Goal: Task Accomplishment & Management: Manage account settings

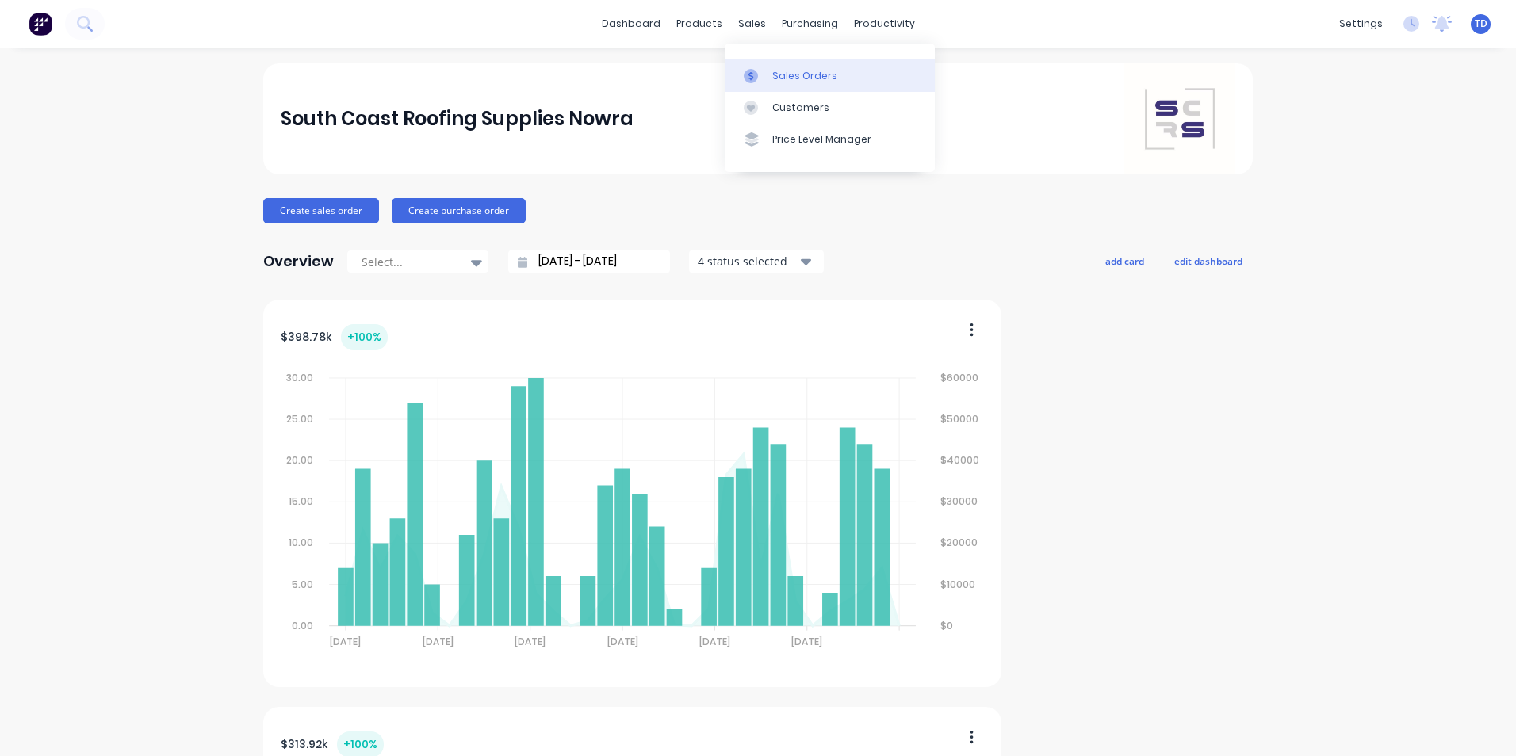
click at [770, 77] on link "Sales Orders" at bounding box center [829, 75] width 210 height 32
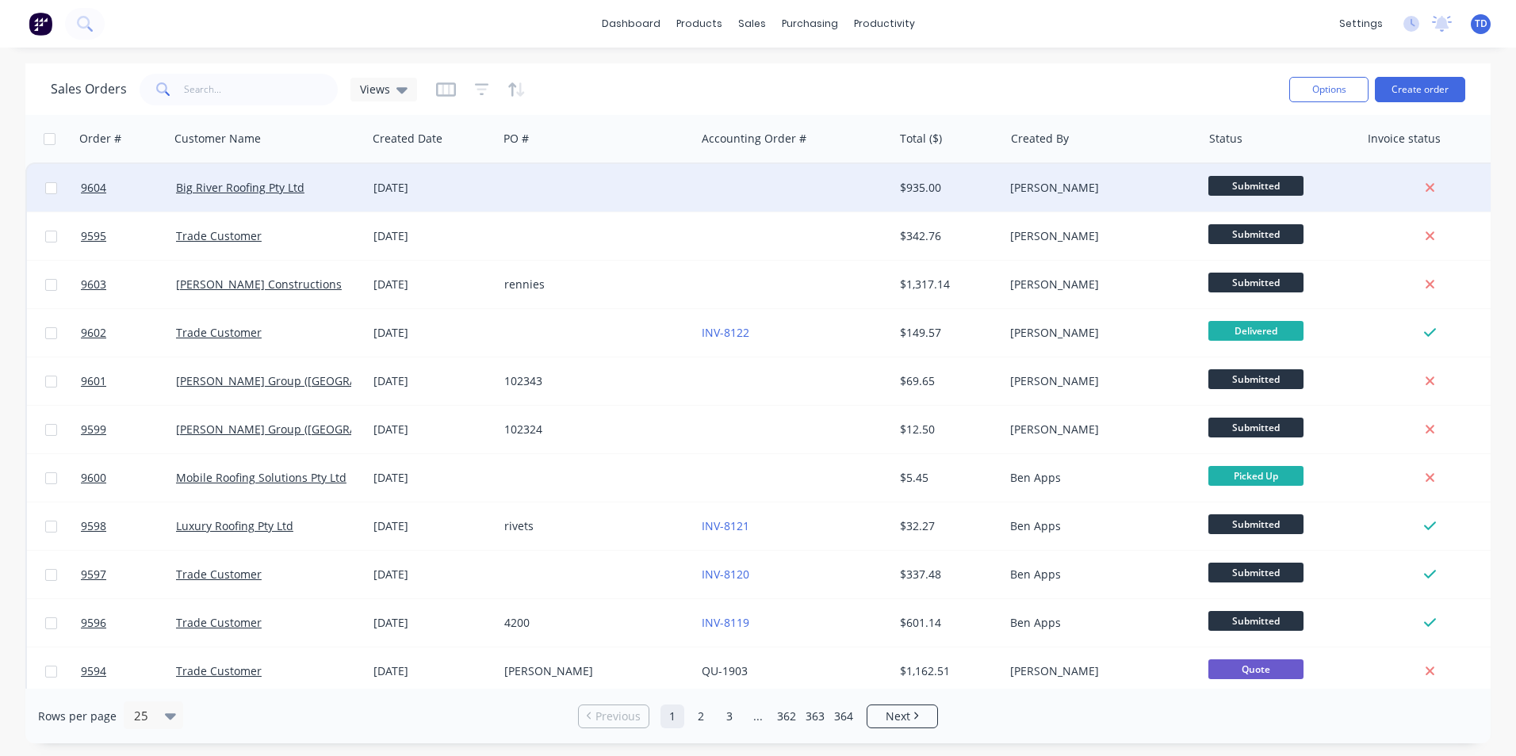
click at [947, 195] on div "$935.00" at bounding box center [946, 188] width 93 height 16
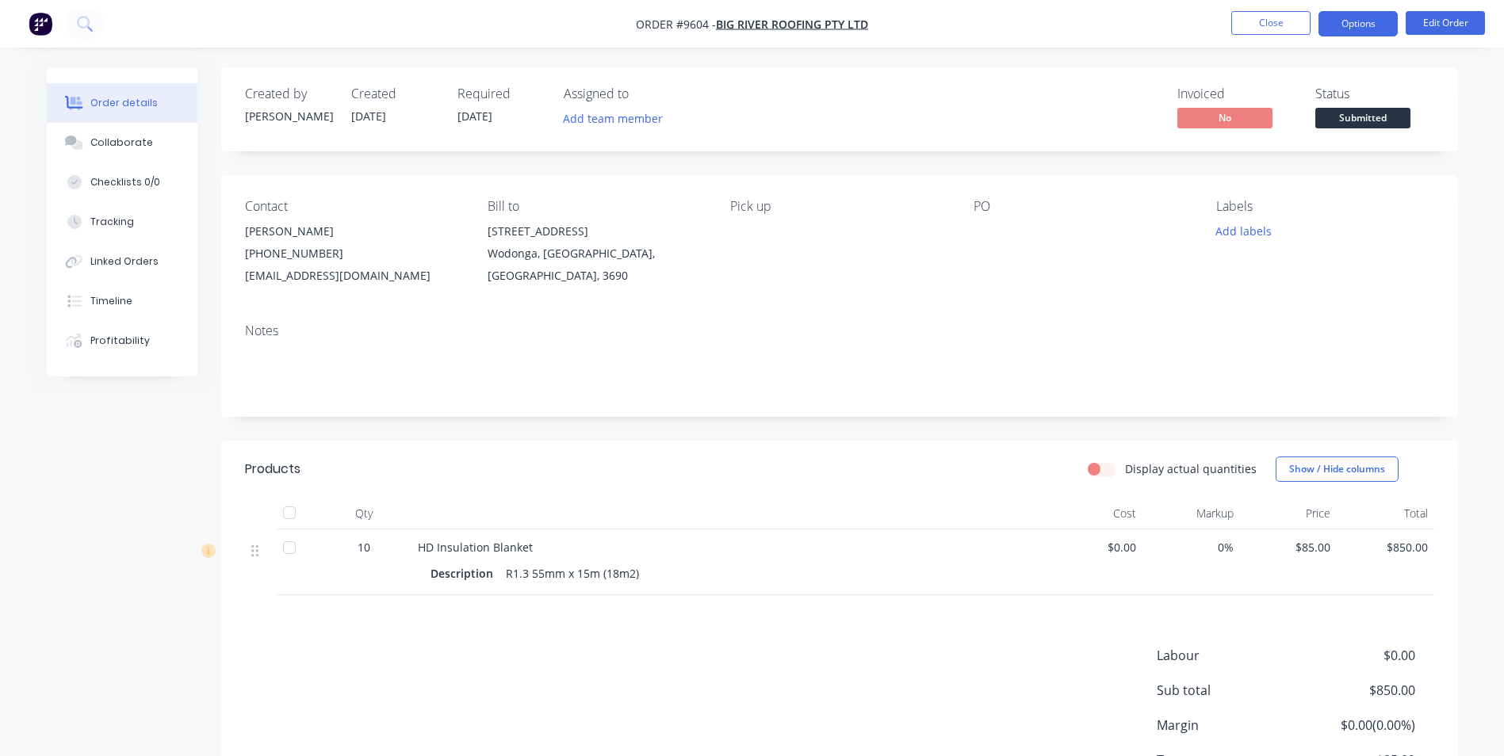
click at [1358, 31] on button "Options" at bounding box center [1357, 23] width 79 height 25
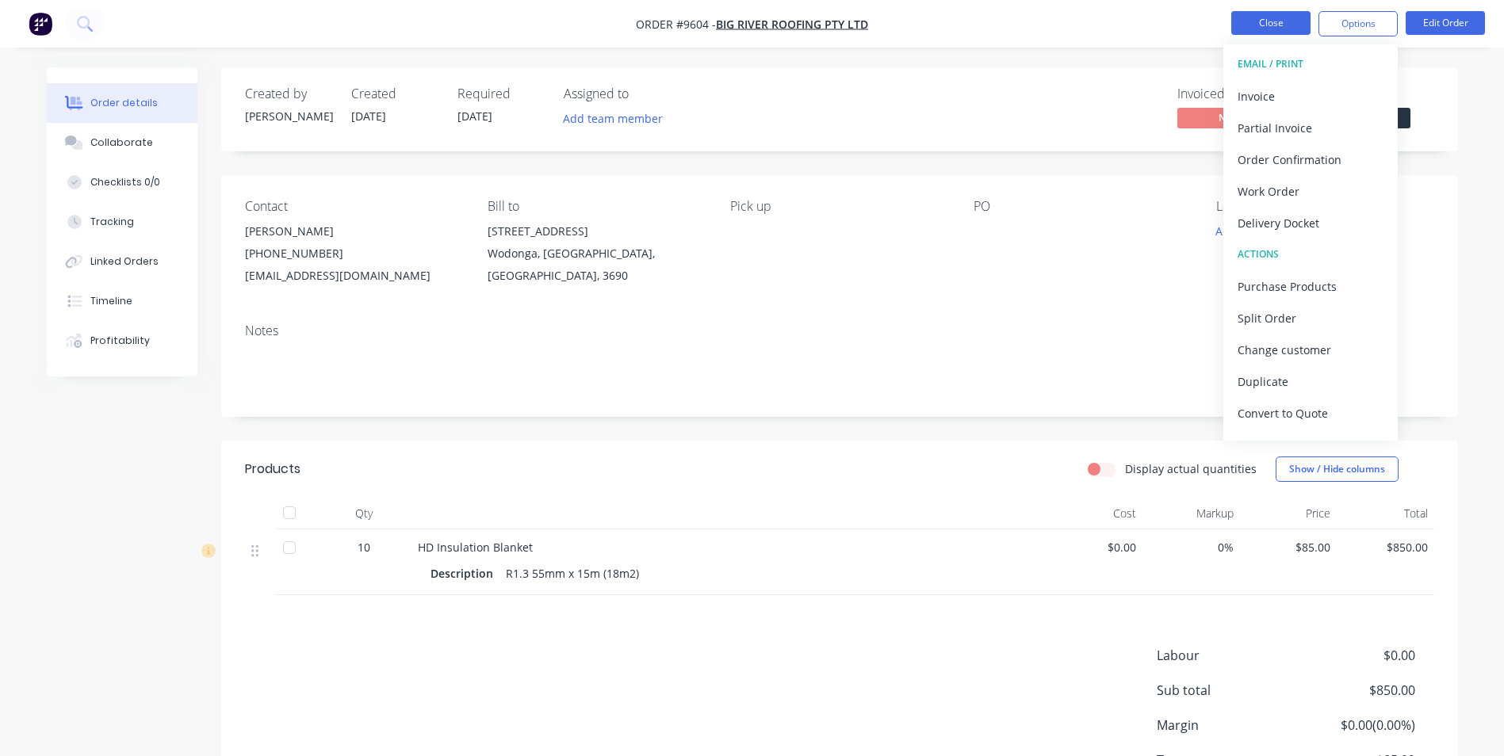
click at [1256, 27] on button "Close" at bounding box center [1270, 23] width 79 height 24
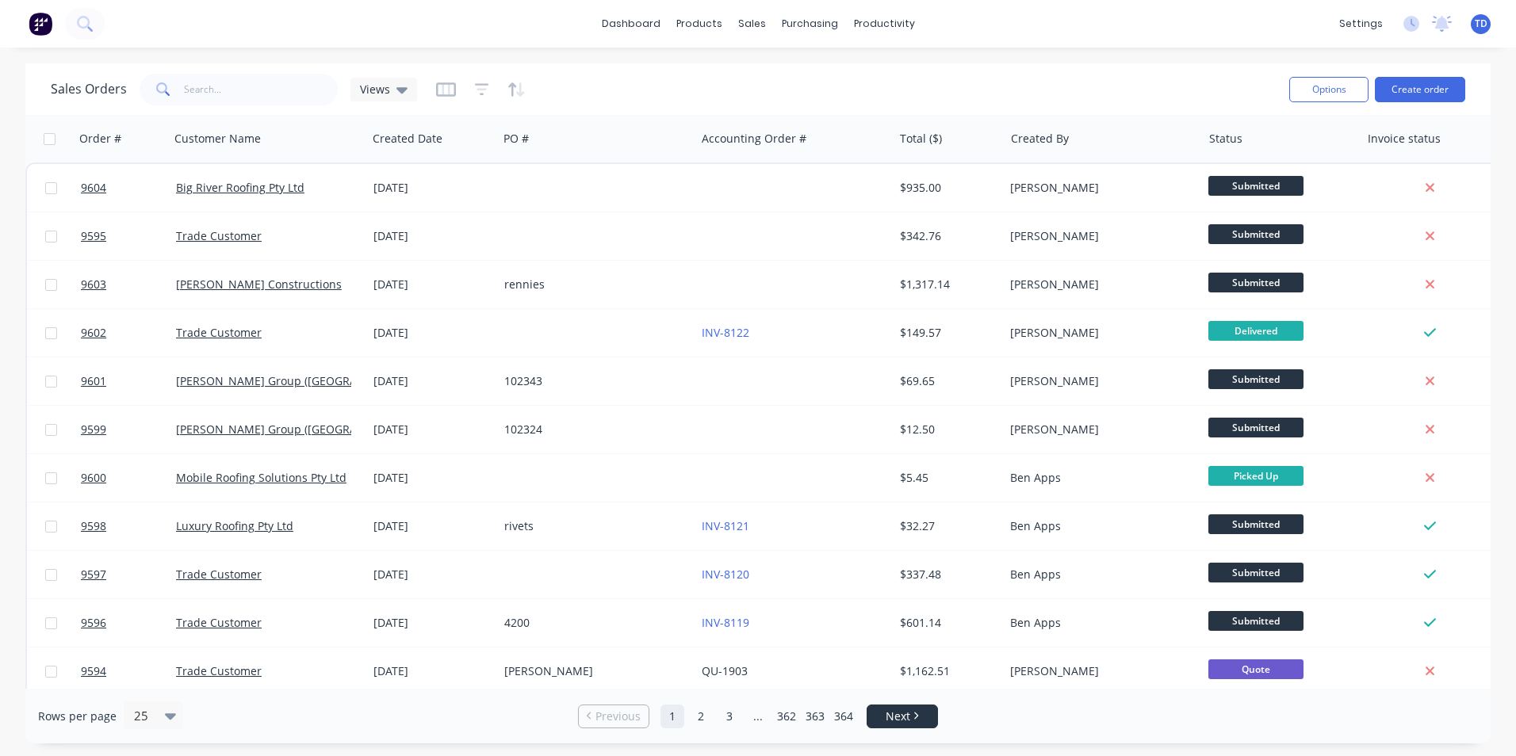
click at [893, 715] on span "Next" at bounding box center [897, 717] width 25 height 16
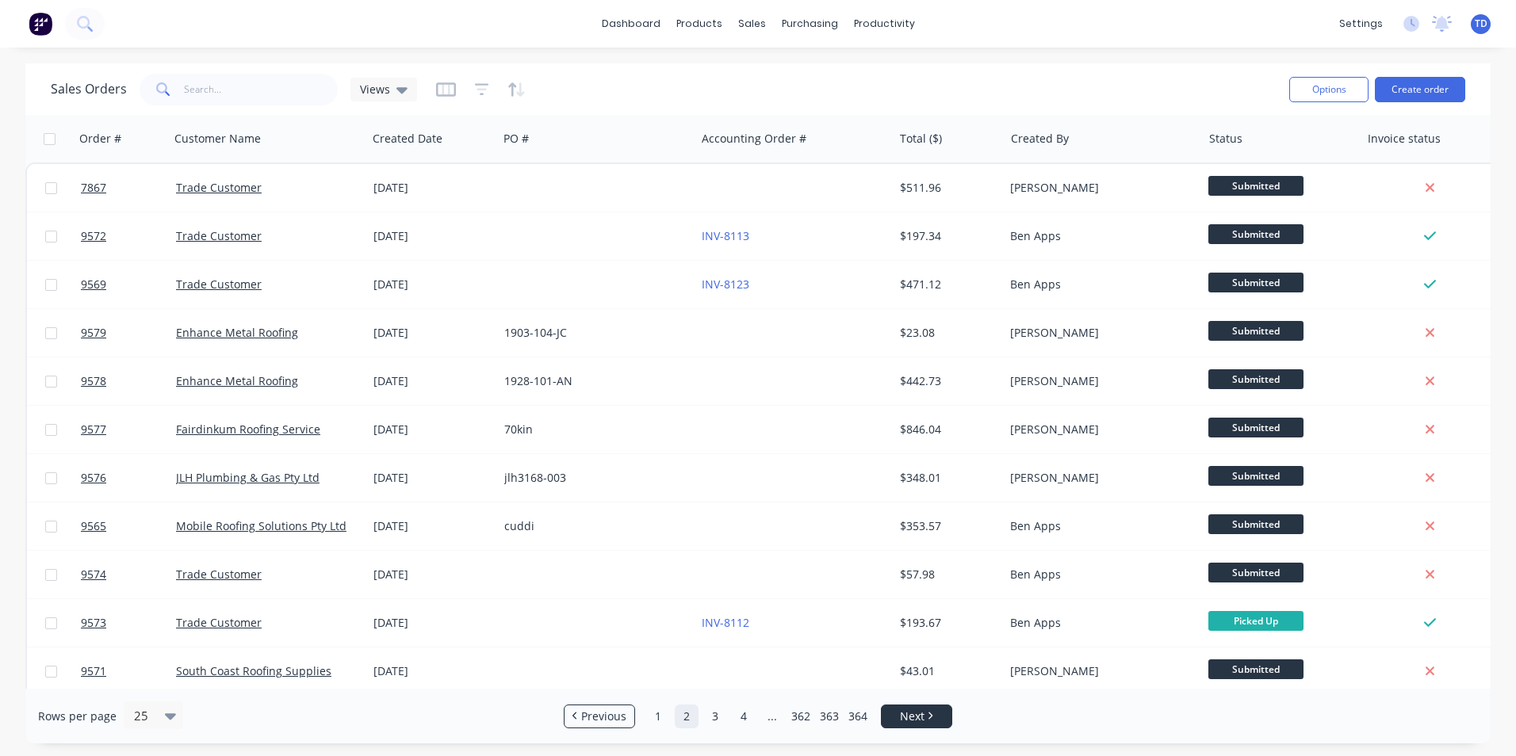
click at [893, 715] on link "Next" at bounding box center [916, 717] width 70 height 16
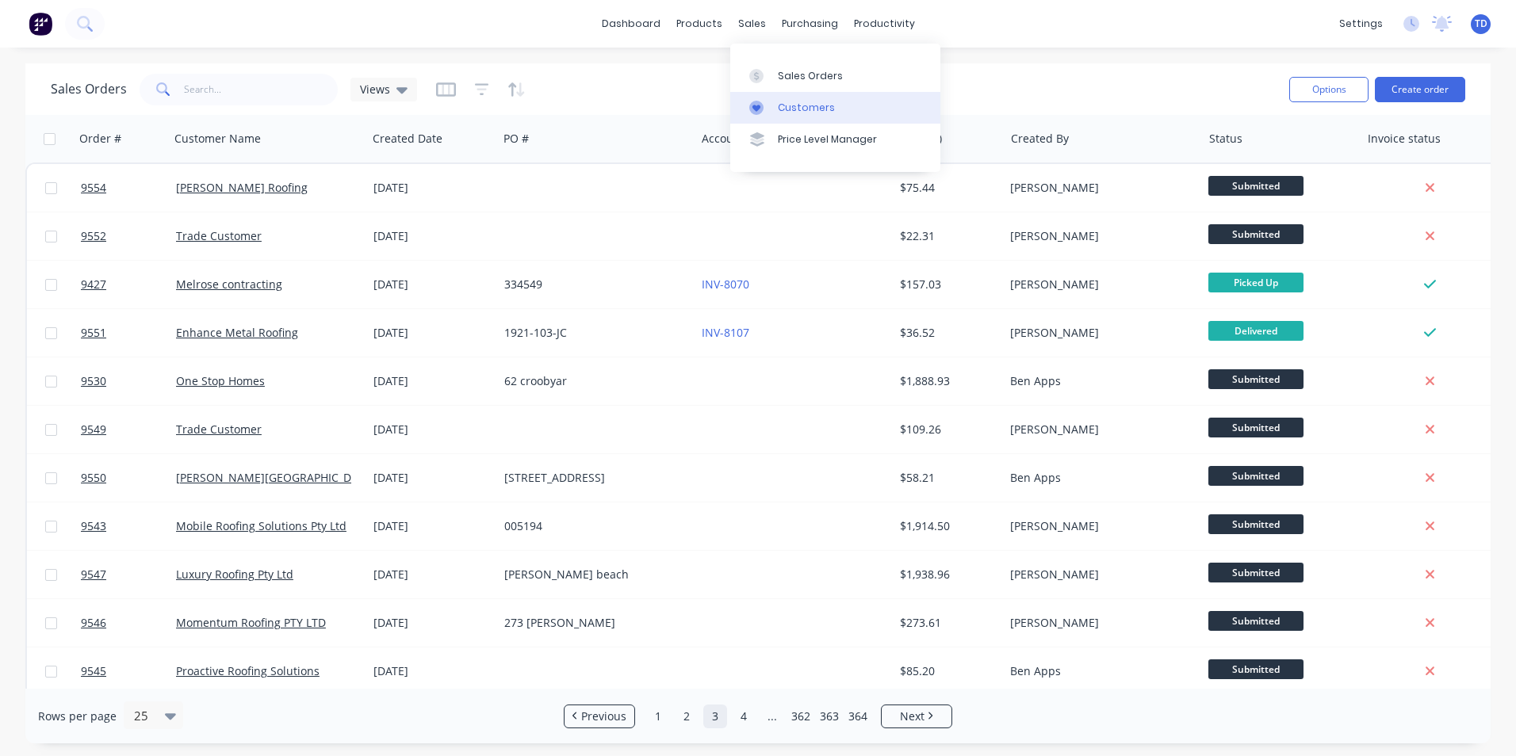
click at [782, 106] on div "Customers" at bounding box center [806, 108] width 57 height 14
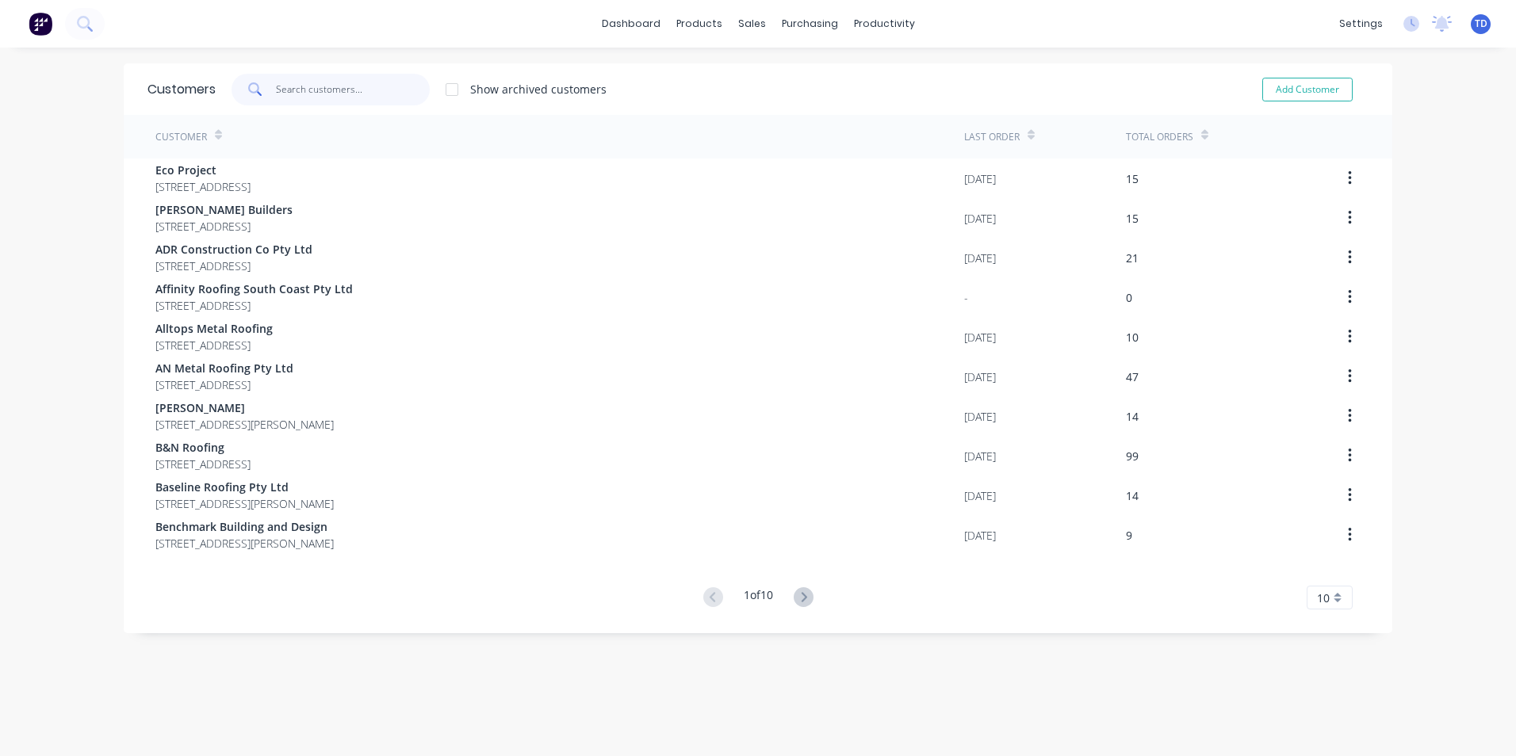
click at [369, 83] on input "text" at bounding box center [353, 90] width 155 height 32
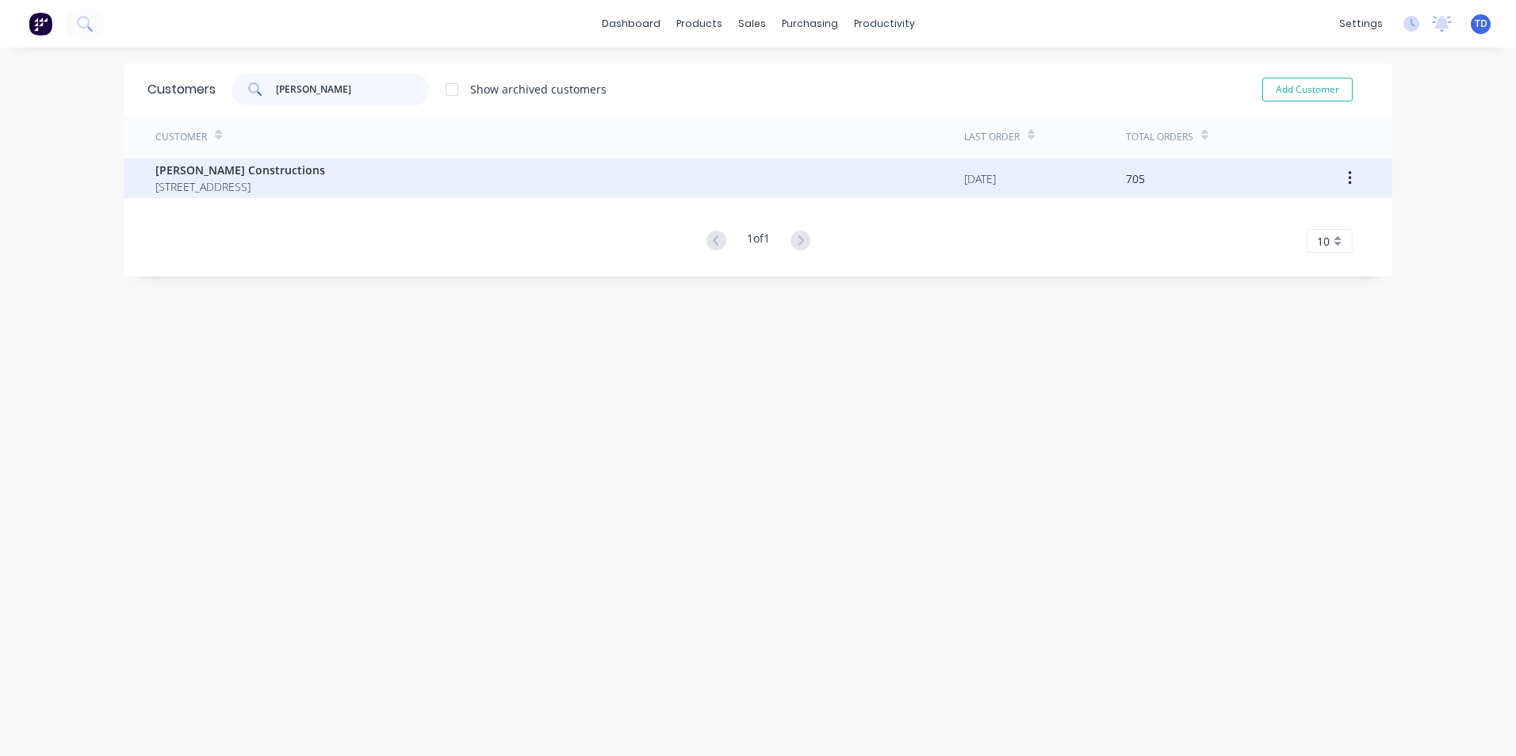
type input "[PERSON_NAME]"
click at [325, 173] on span "[PERSON_NAME] Constructions" at bounding box center [240, 170] width 170 height 17
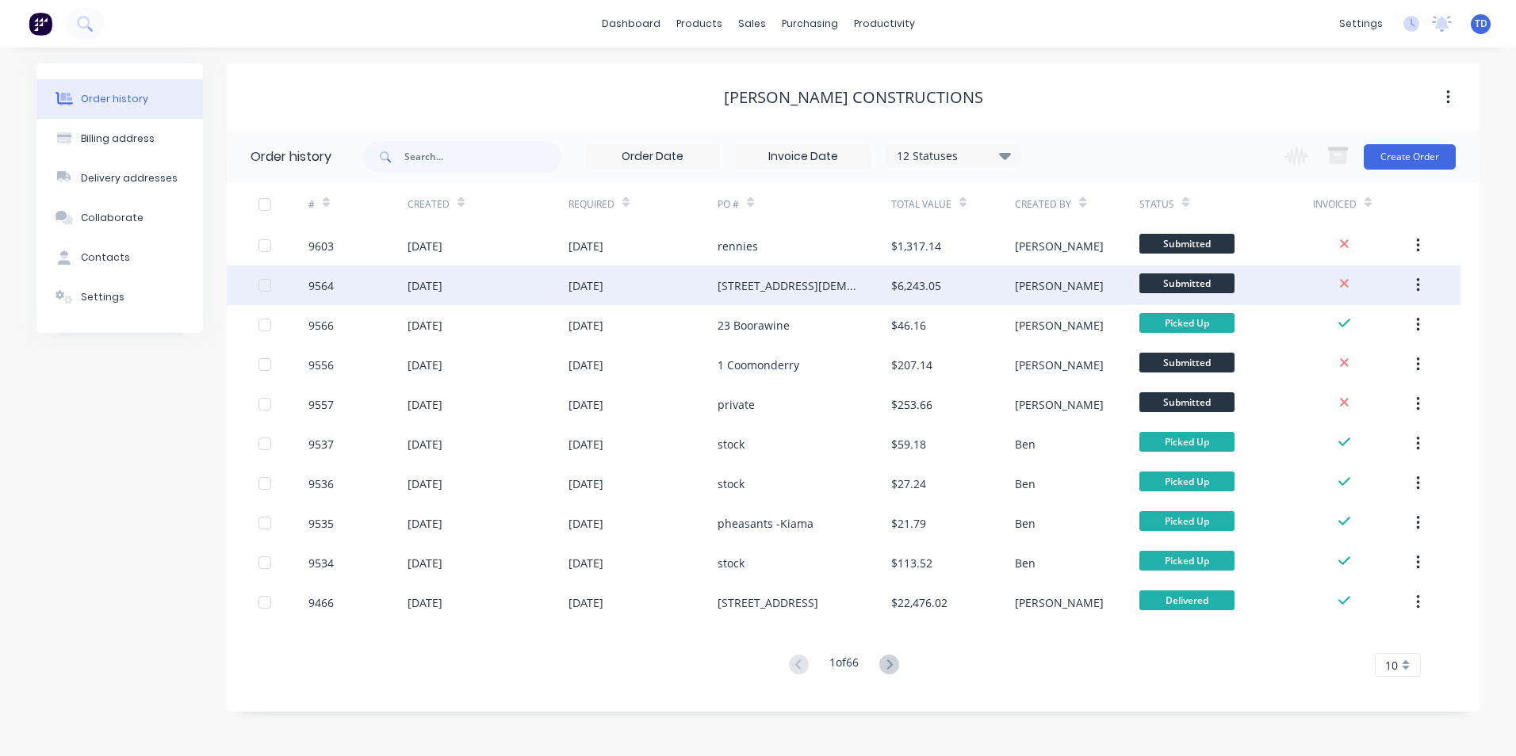
click at [816, 291] on div "[STREET_ADDRESS][DEMOGRAPHIC_DATA]" at bounding box center [788, 285] width 142 height 17
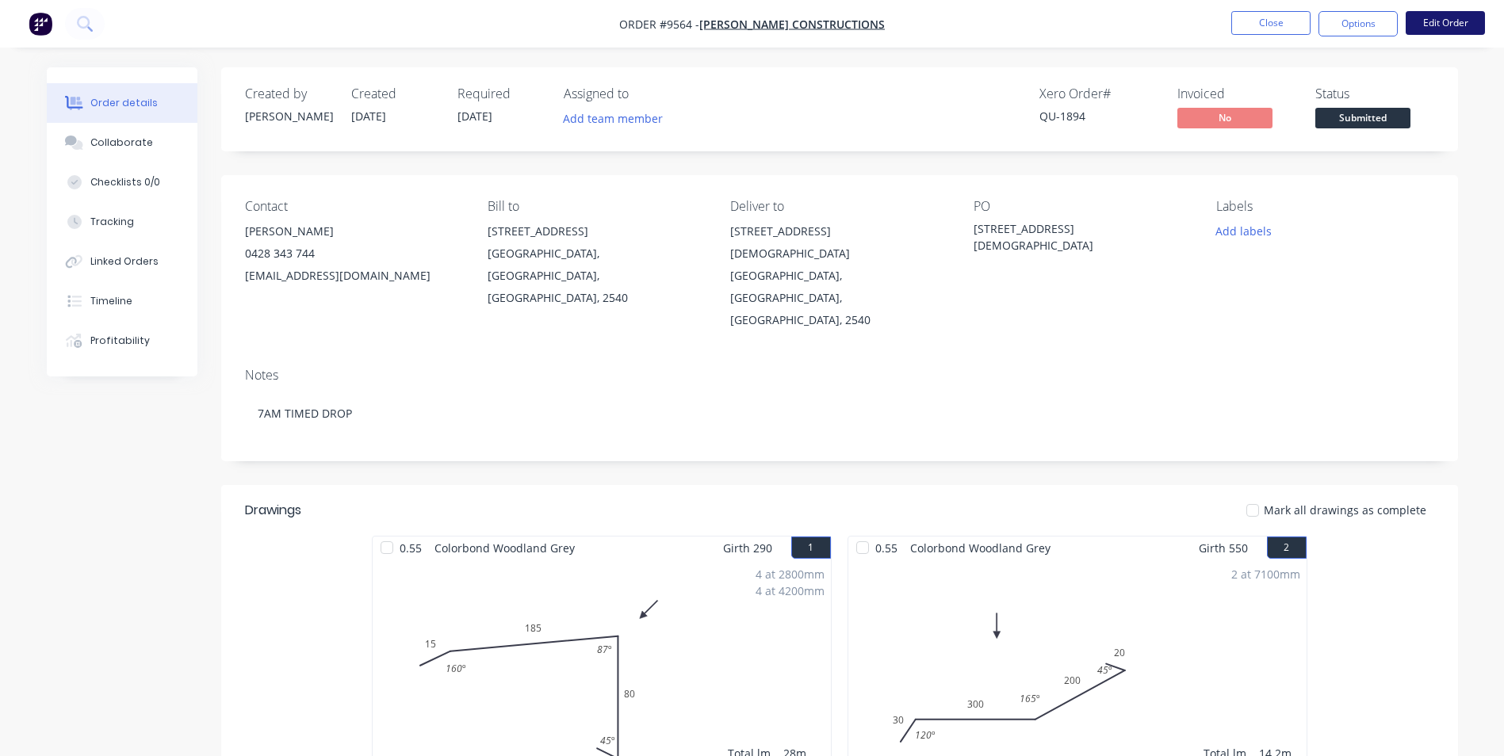
click at [1420, 24] on button "Edit Order" at bounding box center [1444, 23] width 79 height 24
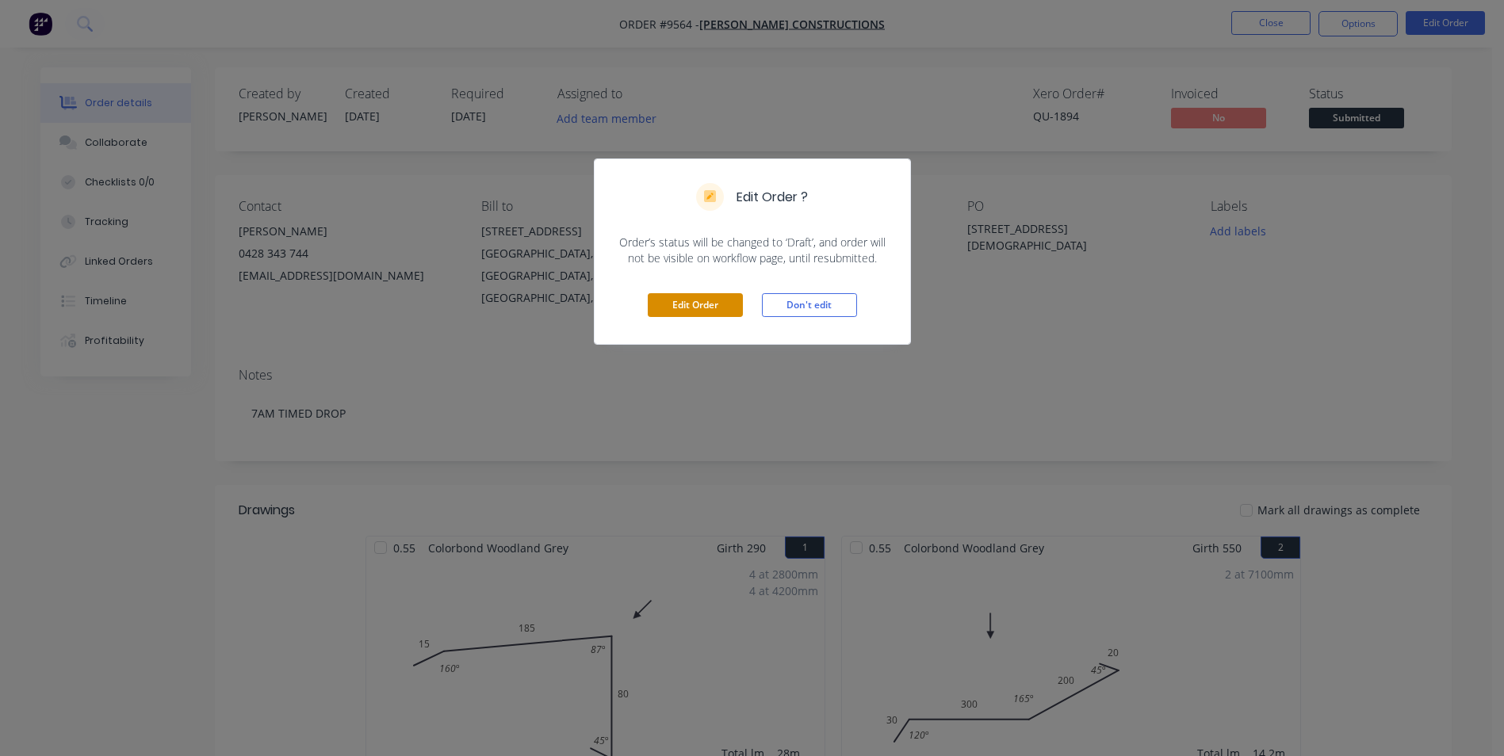
click at [717, 301] on button "Edit Order" at bounding box center [695, 305] width 95 height 24
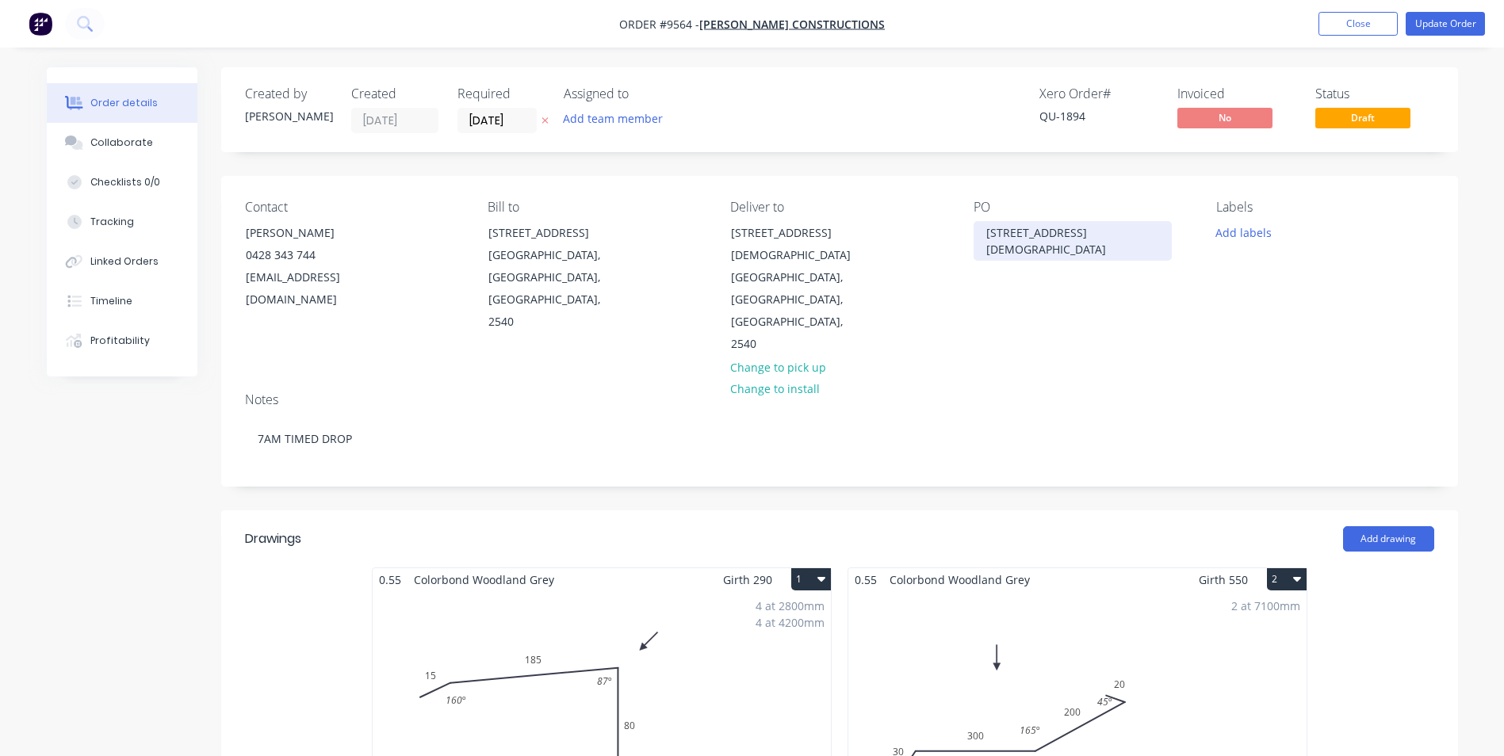
click at [1087, 235] on div "[STREET_ADDRESS][DEMOGRAPHIC_DATA]" at bounding box center [1072, 241] width 198 height 40
click at [1451, 31] on button "Update Order" at bounding box center [1444, 24] width 79 height 24
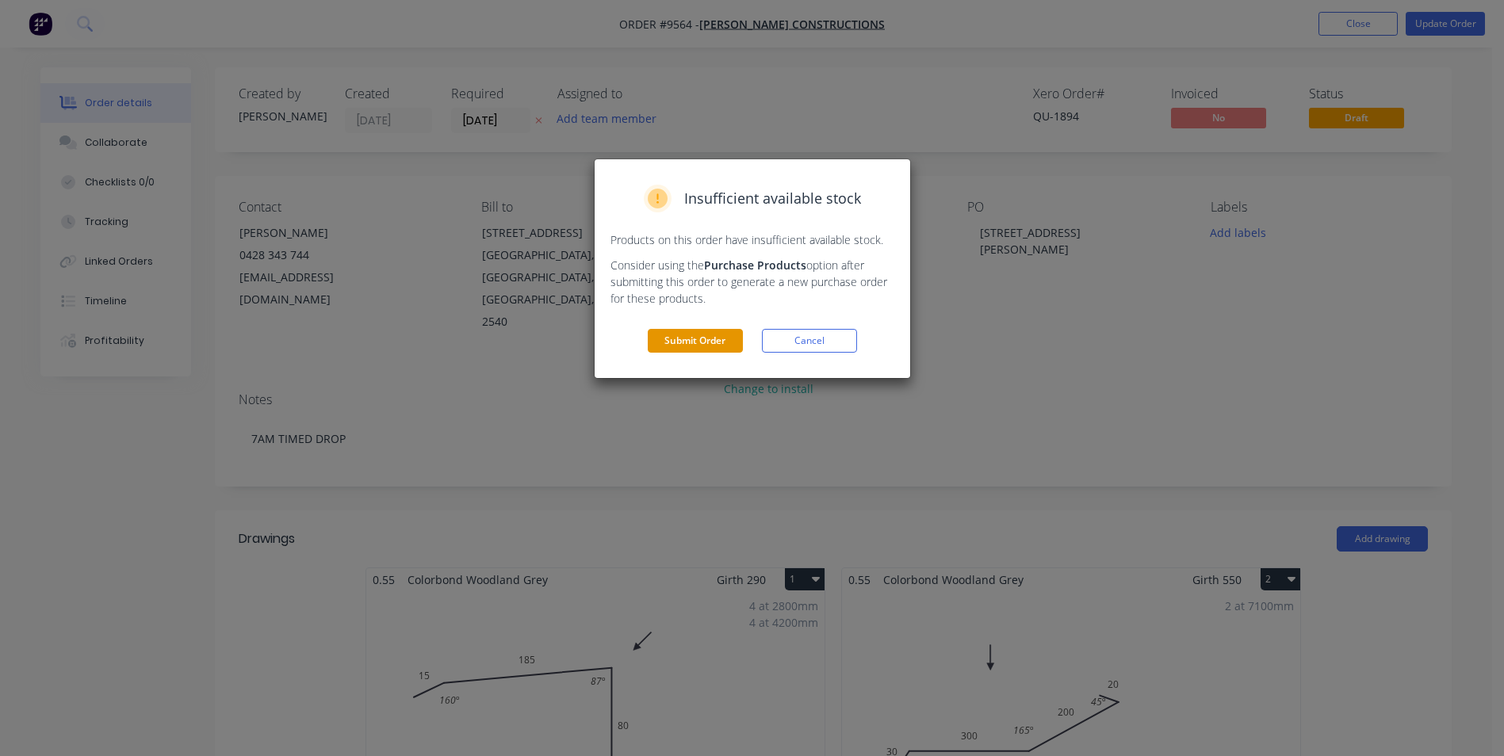
click at [667, 338] on button "Submit Order" at bounding box center [695, 341] width 95 height 24
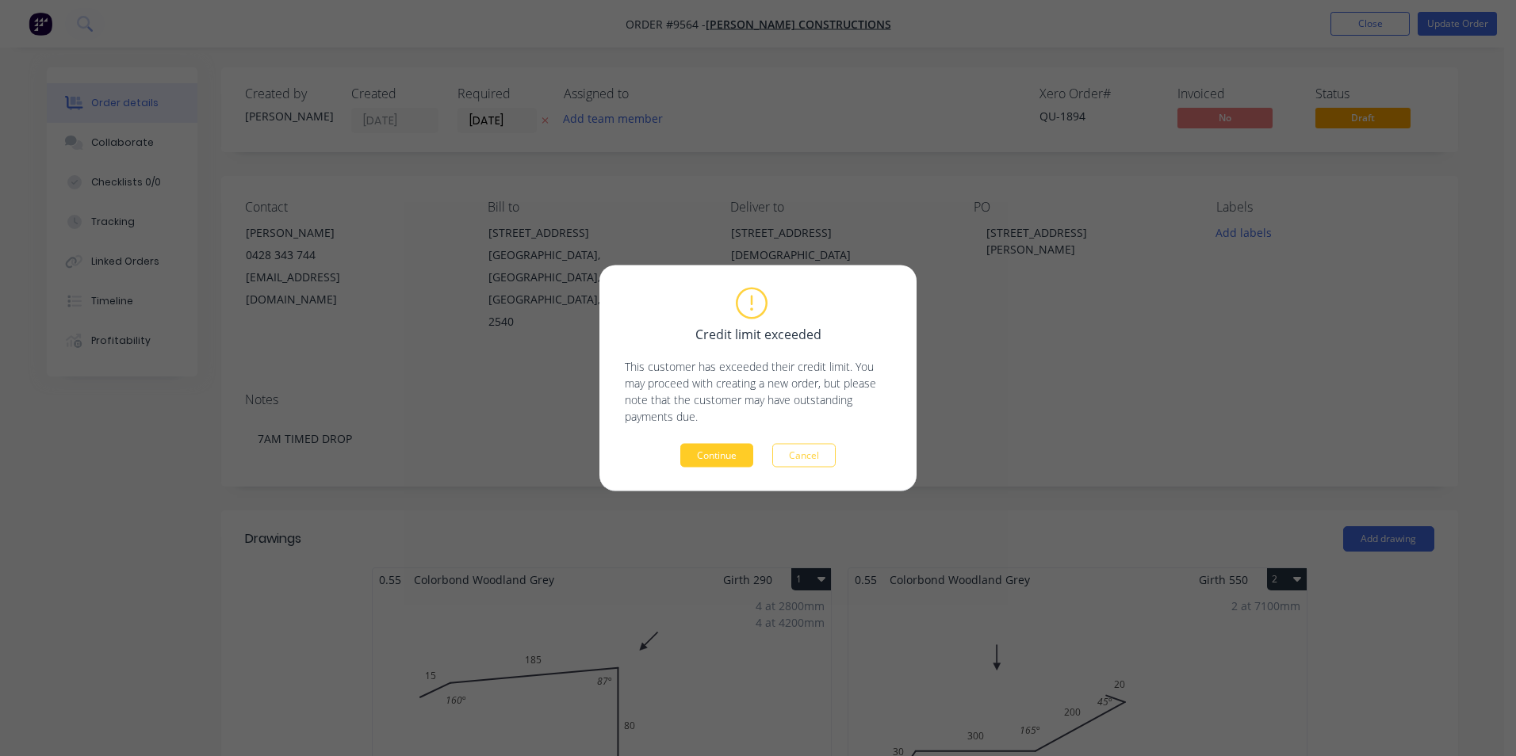
click at [718, 460] on button "Continue" at bounding box center [716, 456] width 73 height 24
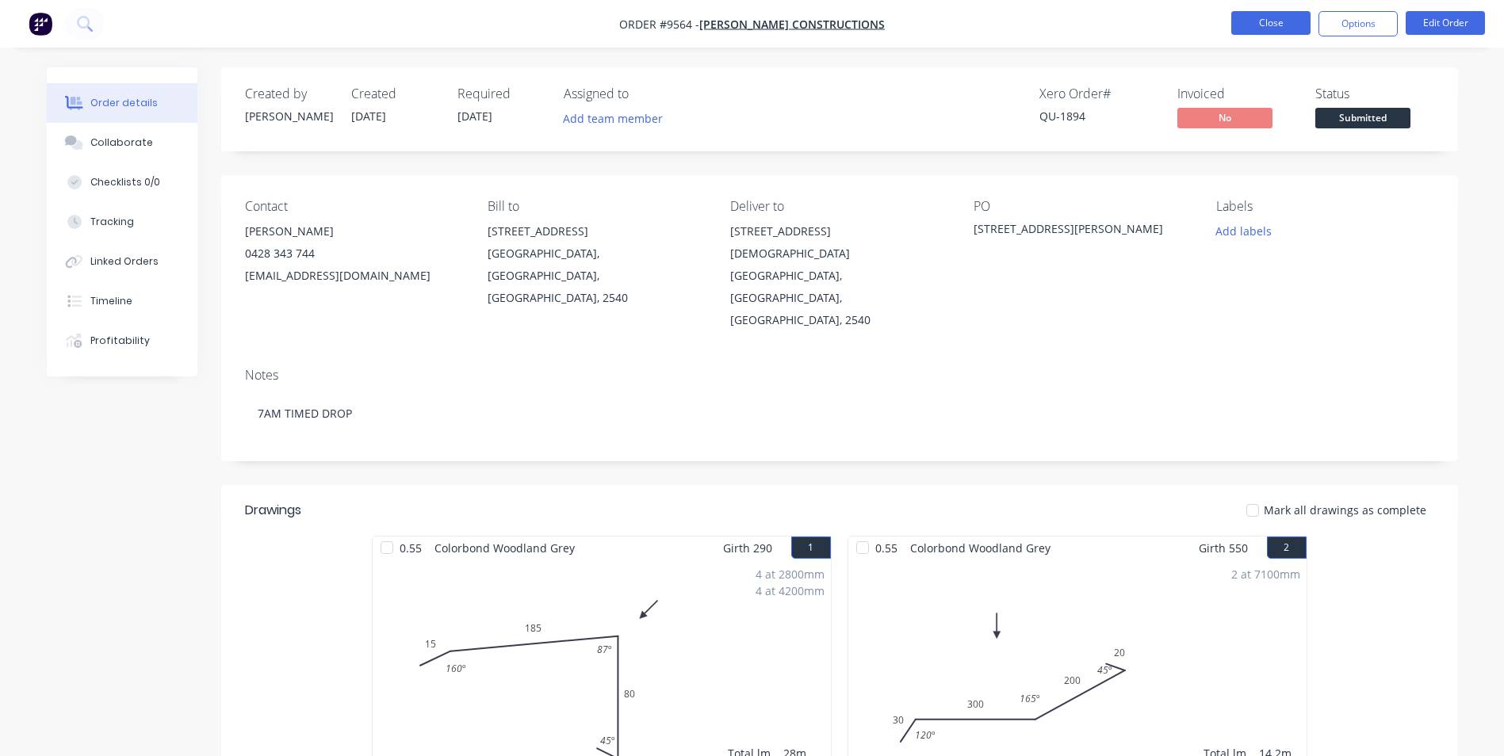
click at [1275, 25] on button "Close" at bounding box center [1270, 23] width 79 height 24
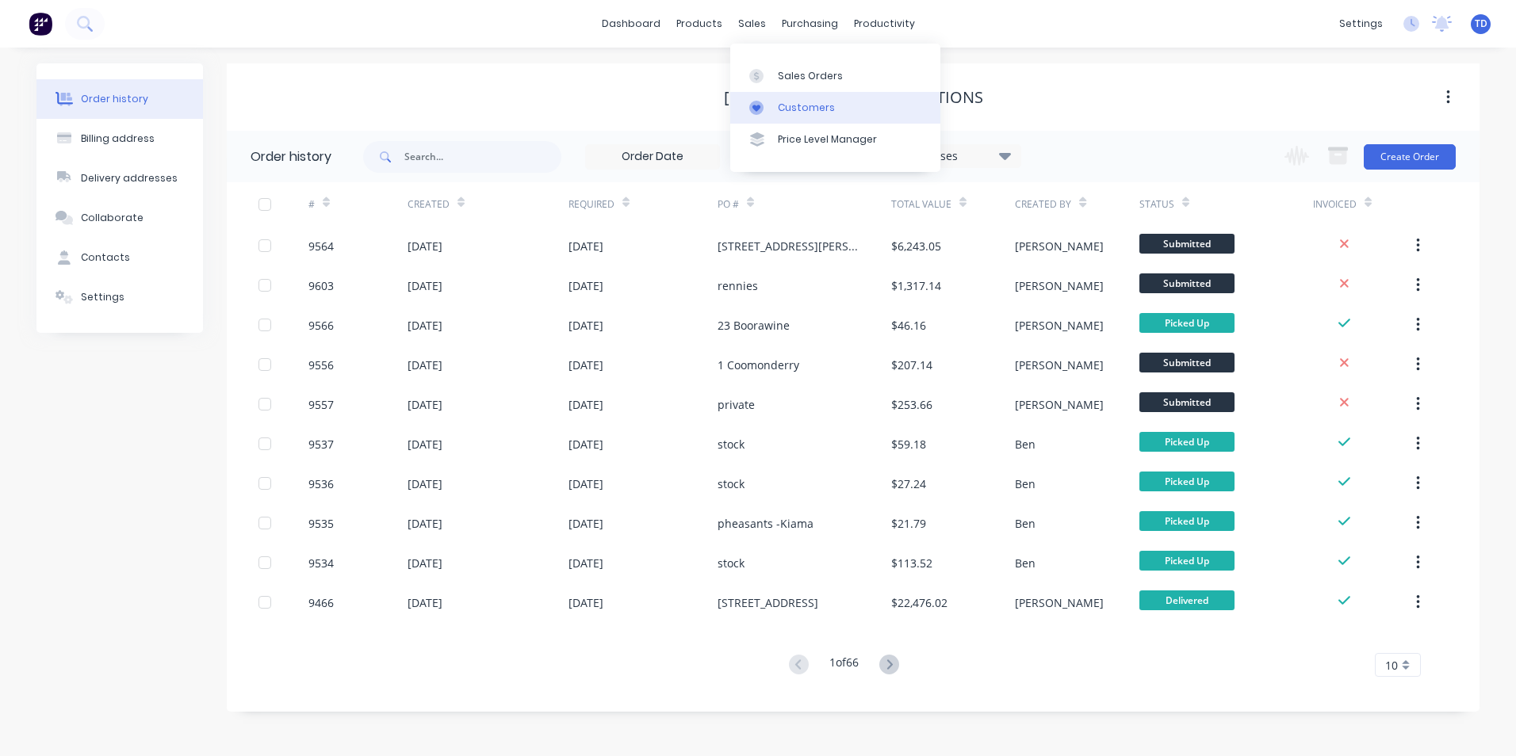
click at [786, 110] on div "Customers" at bounding box center [806, 108] width 57 height 14
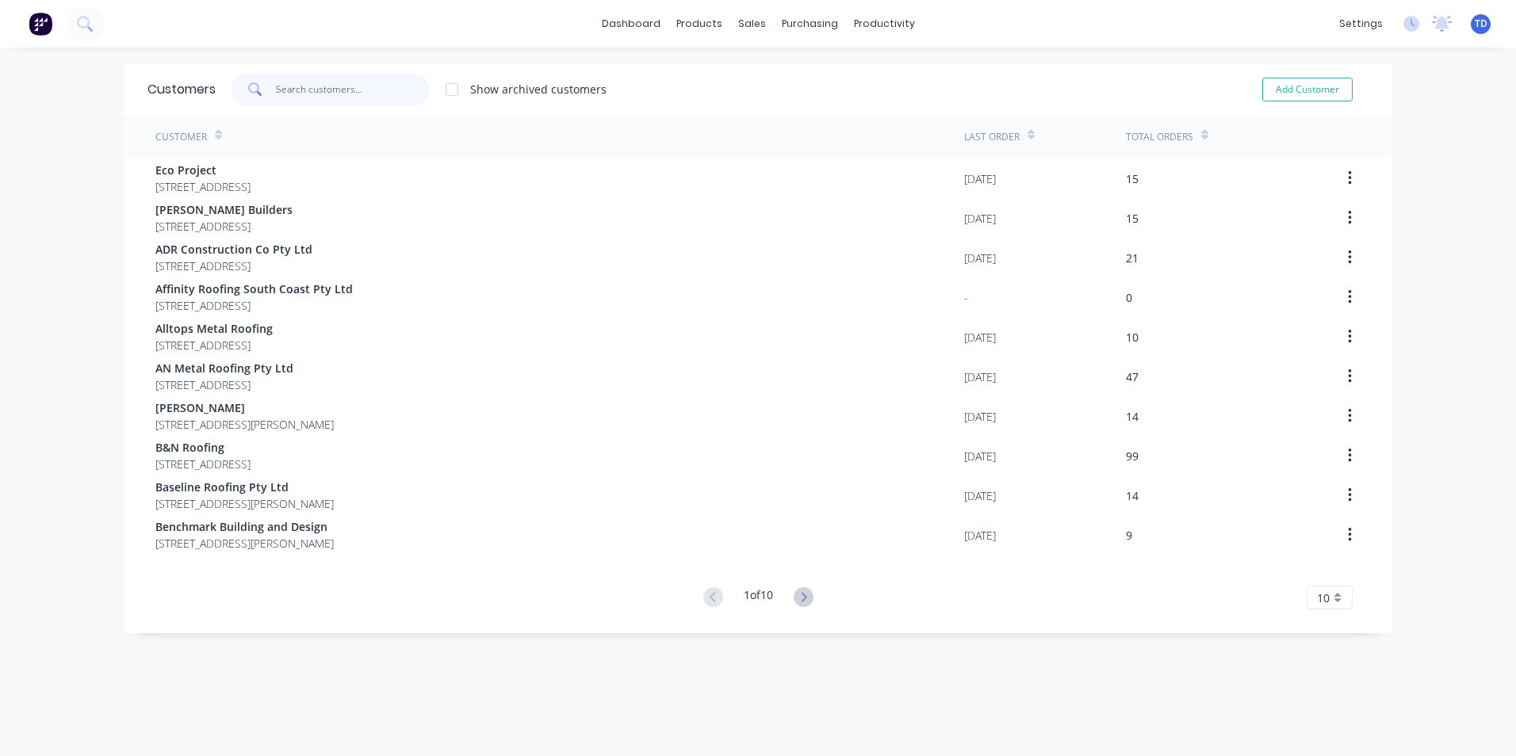
click at [339, 97] on input "text" at bounding box center [353, 90] width 155 height 32
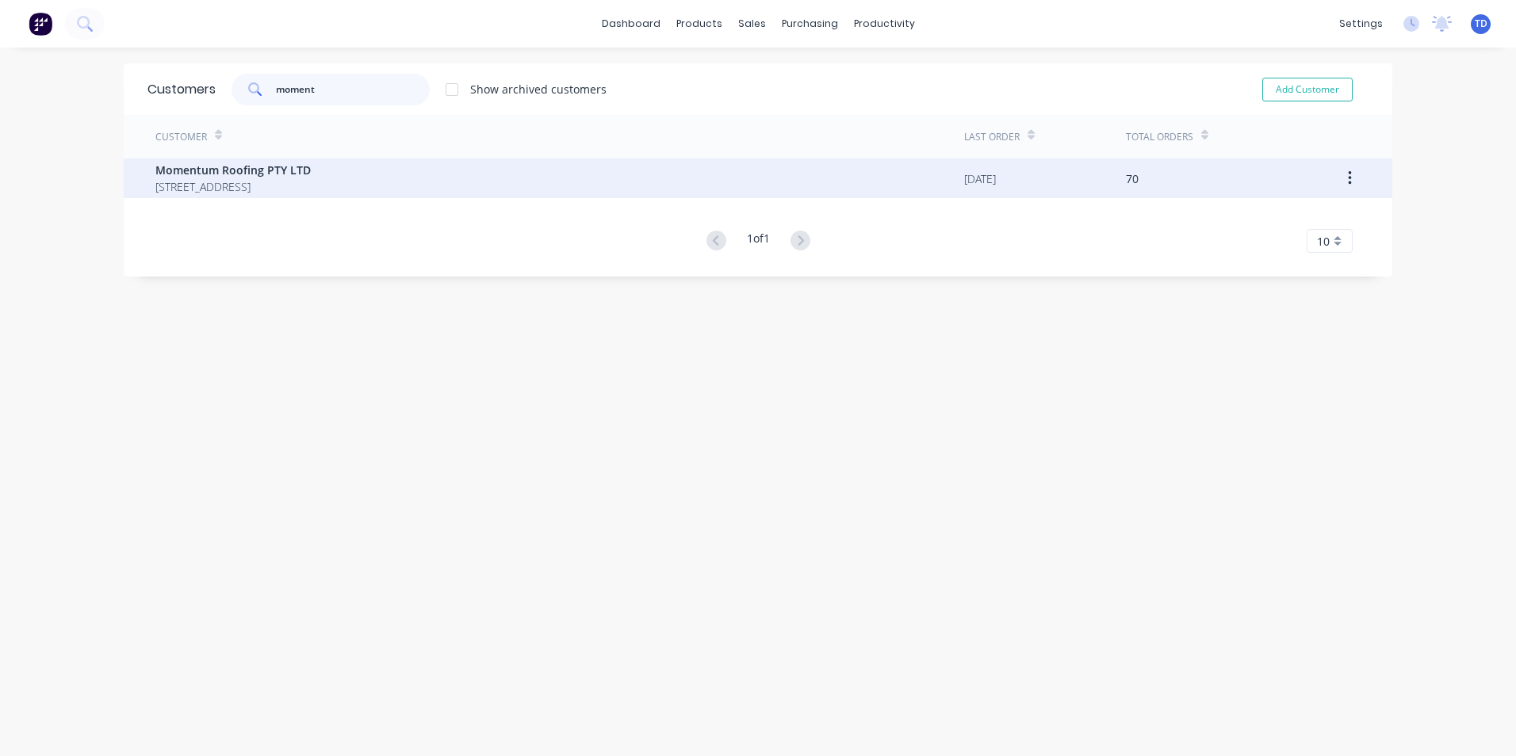
type input "moment"
click at [272, 174] on span "Momentum Roofing PTY LTD" at bounding box center [232, 170] width 155 height 17
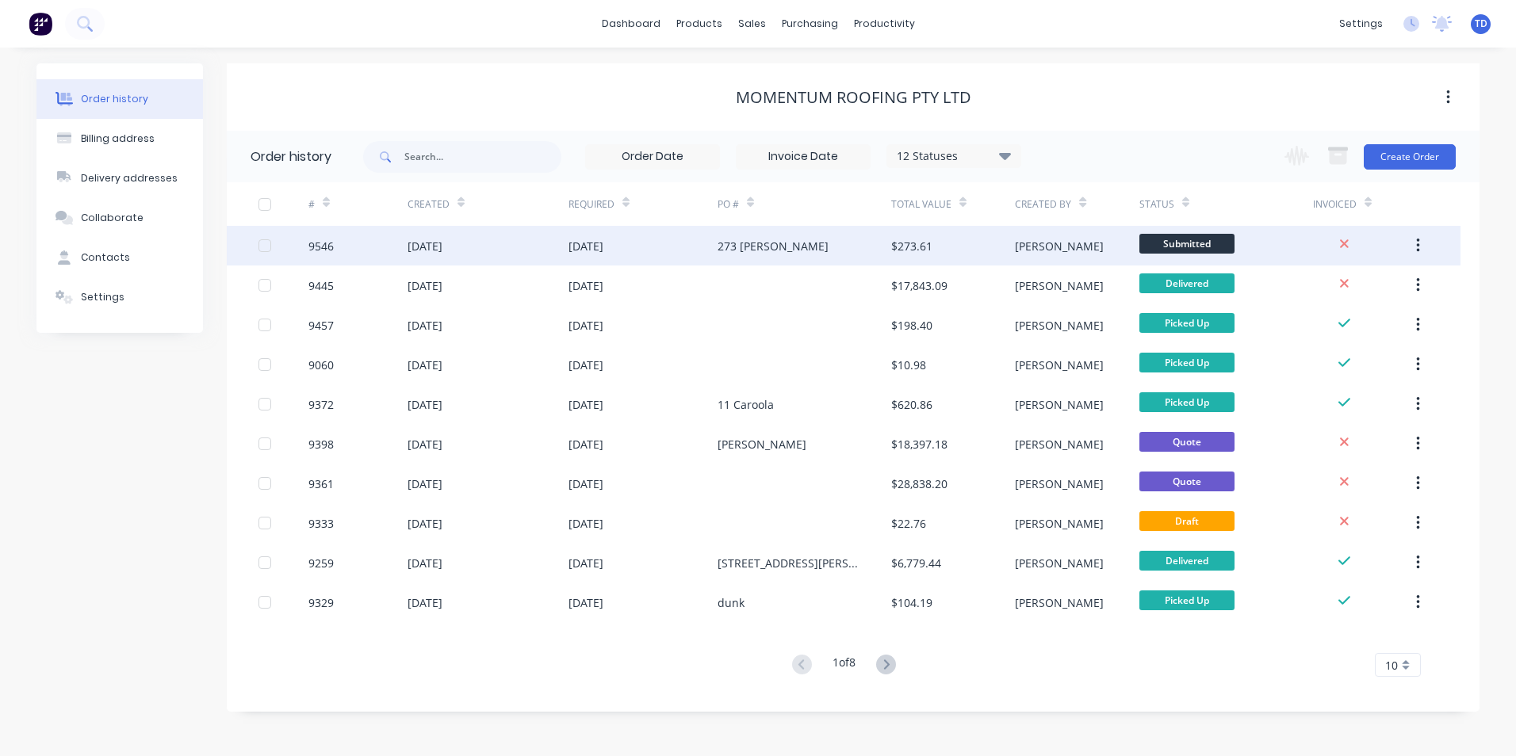
click at [694, 250] on div "[DATE]" at bounding box center [642, 246] width 149 height 40
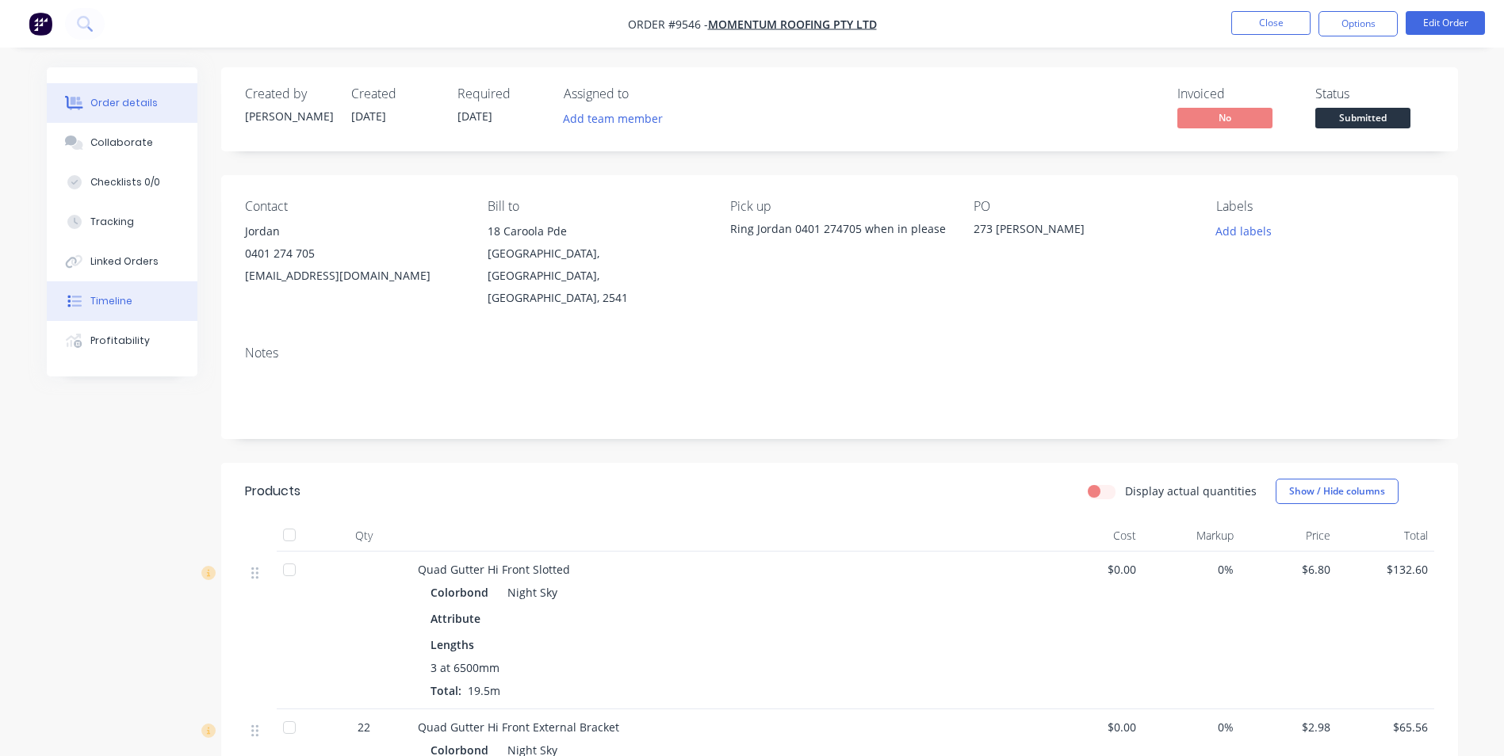
click at [105, 300] on div "Timeline" at bounding box center [111, 301] width 42 height 14
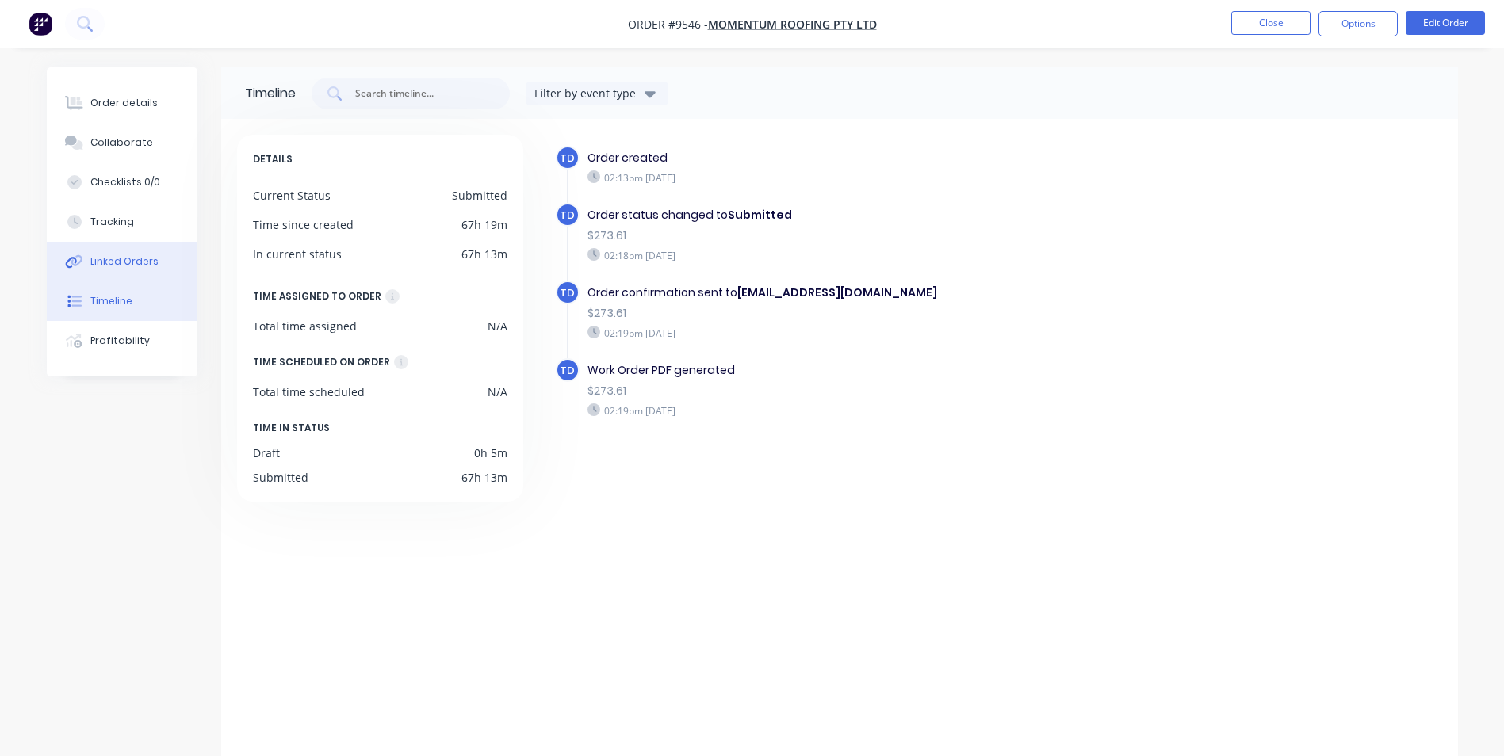
click at [112, 258] on div "Linked Orders" at bounding box center [124, 261] width 68 height 14
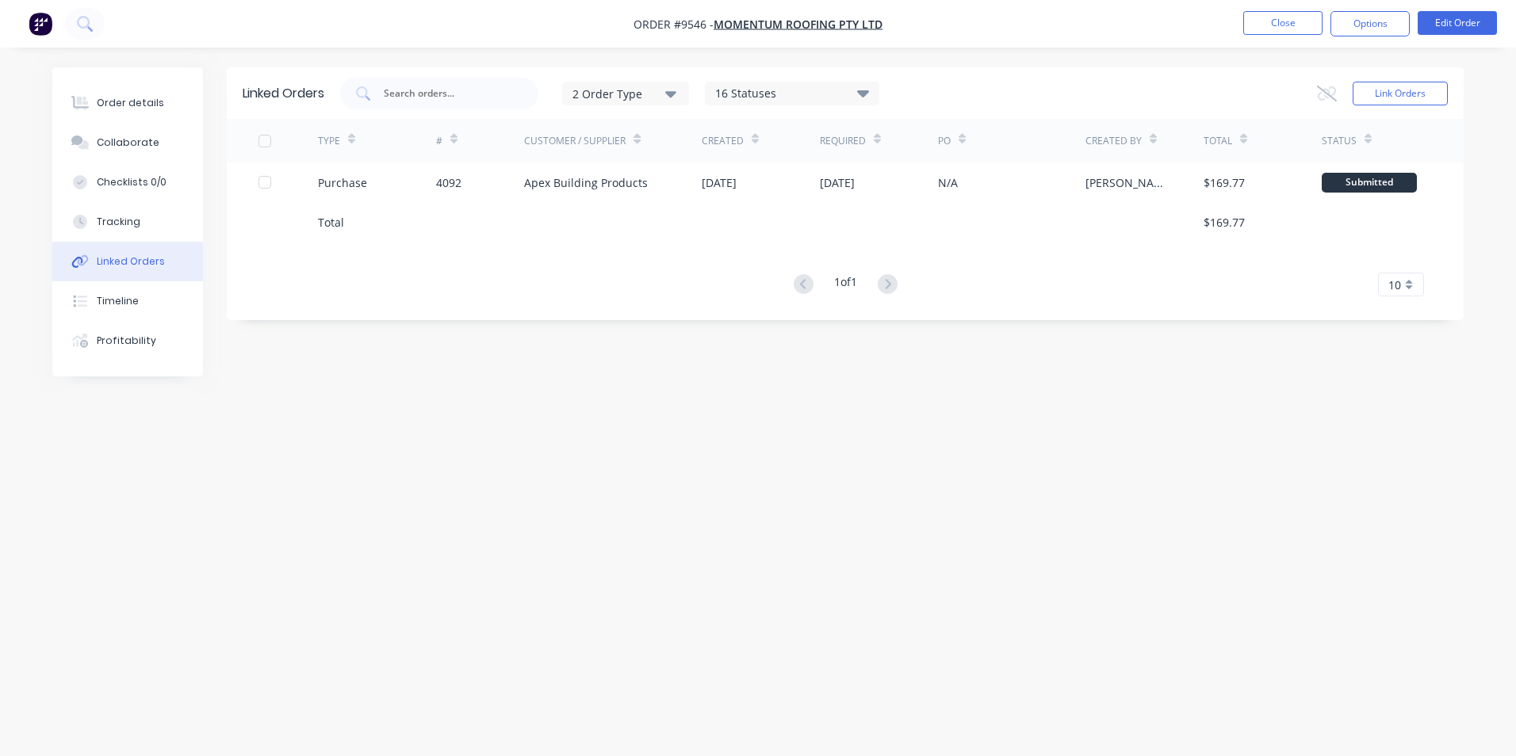
click at [1289, 36] on nav "Order #9546 - Momentum Roofing PTY LTD Close Options Edit Order" at bounding box center [758, 24] width 1516 height 48
click at [1285, 29] on button "Close" at bounding box center [1282, 23] width 79 height 24
